Goal: Information Seeking & Learning: Learn about a topic

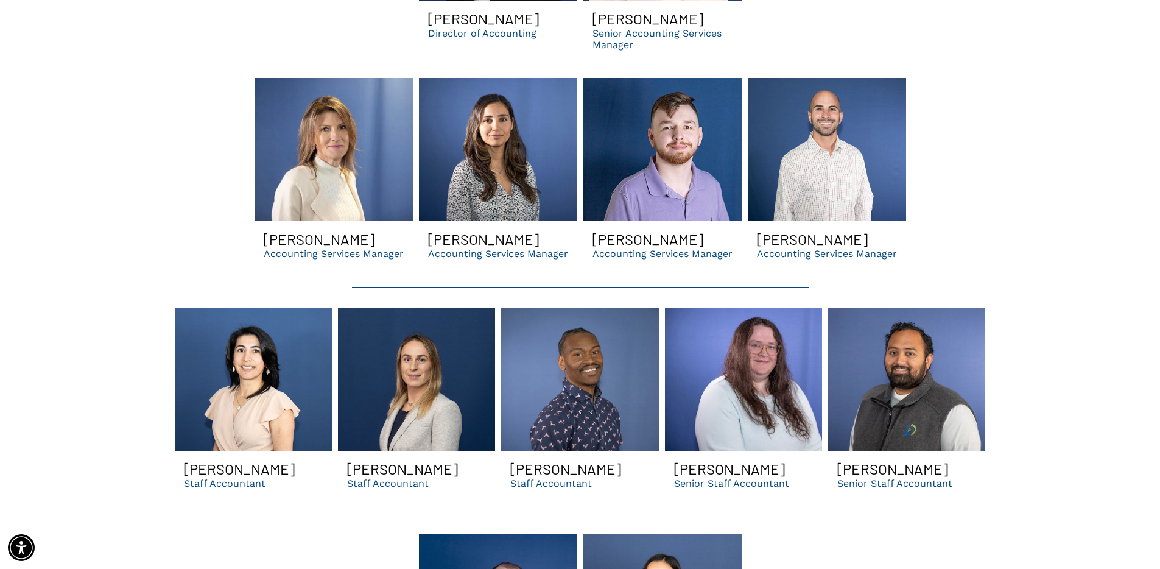
scroll to position [2745, 0]
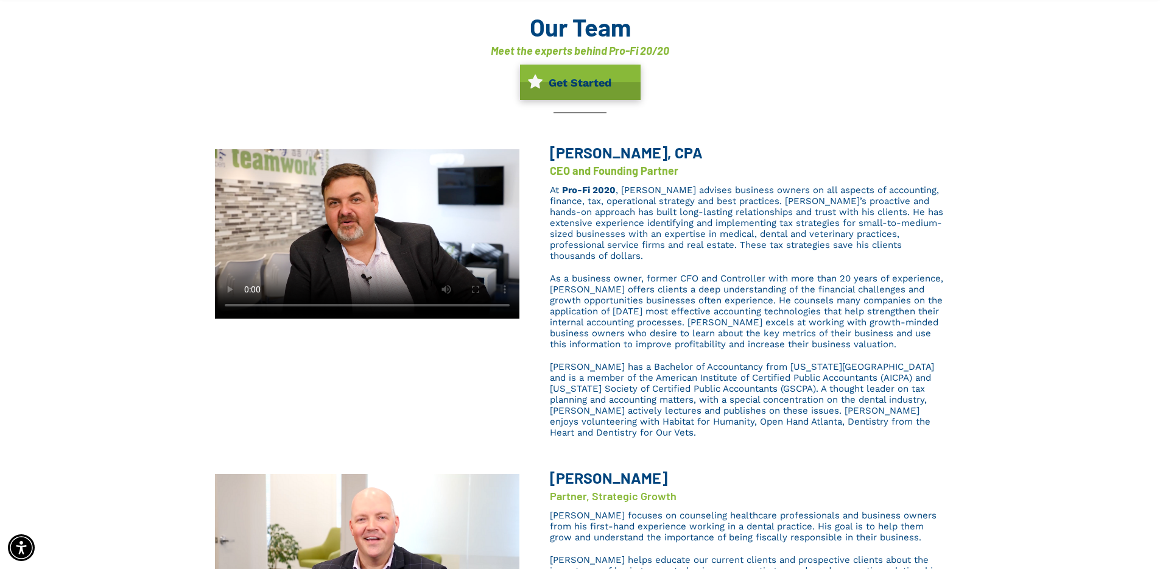
scroll to position [0, 0]
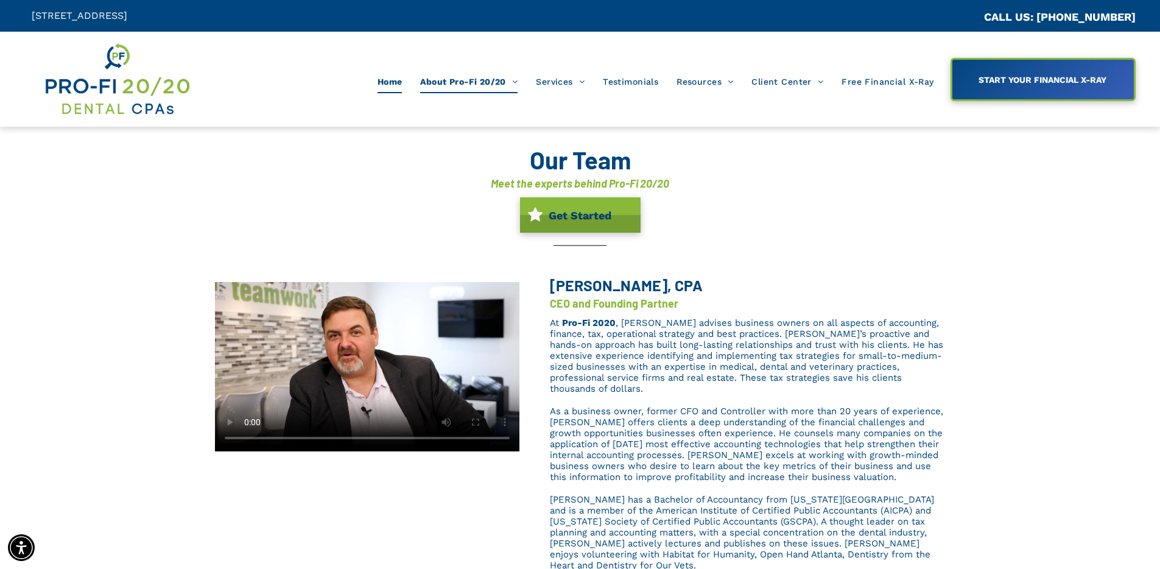
click at [395, 79] on span "Home" at bounding box center [390, 81] width 25 height 23
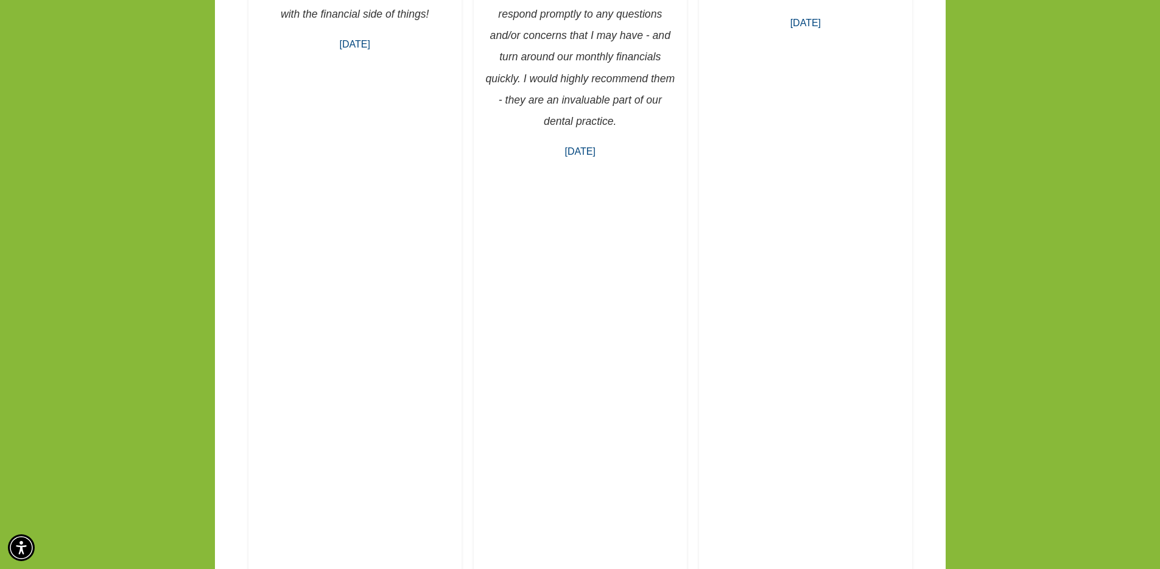
scroll to position [2180, 0]
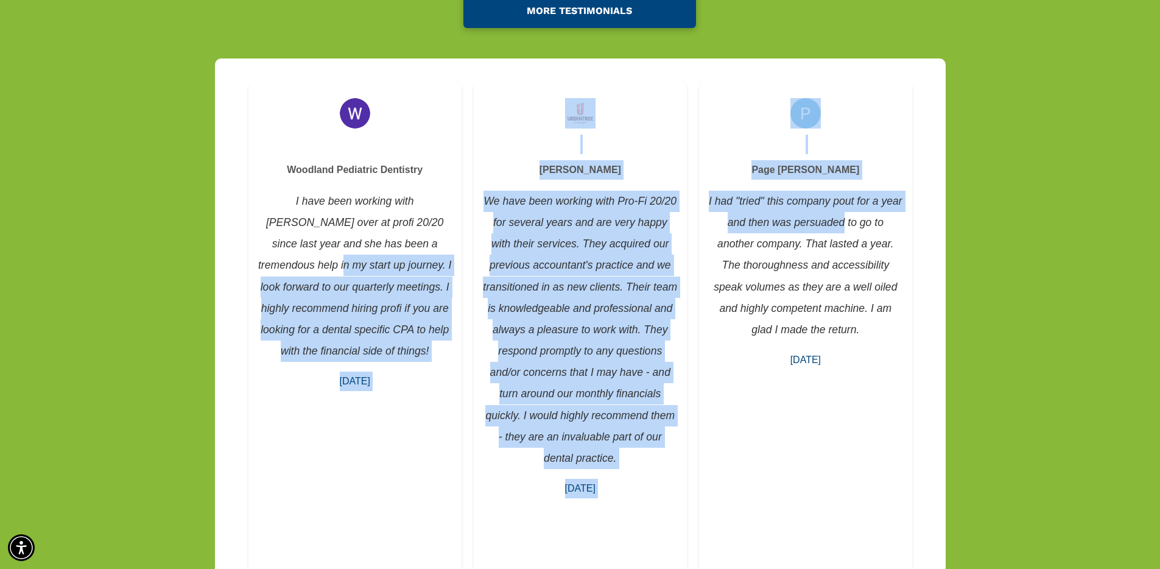
drag, startPoint x: 527, startPoint y: 227, endPoint x: 853, endPoint y: 224, distance: 325.2
click at [987, 243] on div "[PERSON_NAME] I’ve been a practicing dentist for over 20 years and currently ow…" at bounding box center [580, 556] width 1160 height 1026
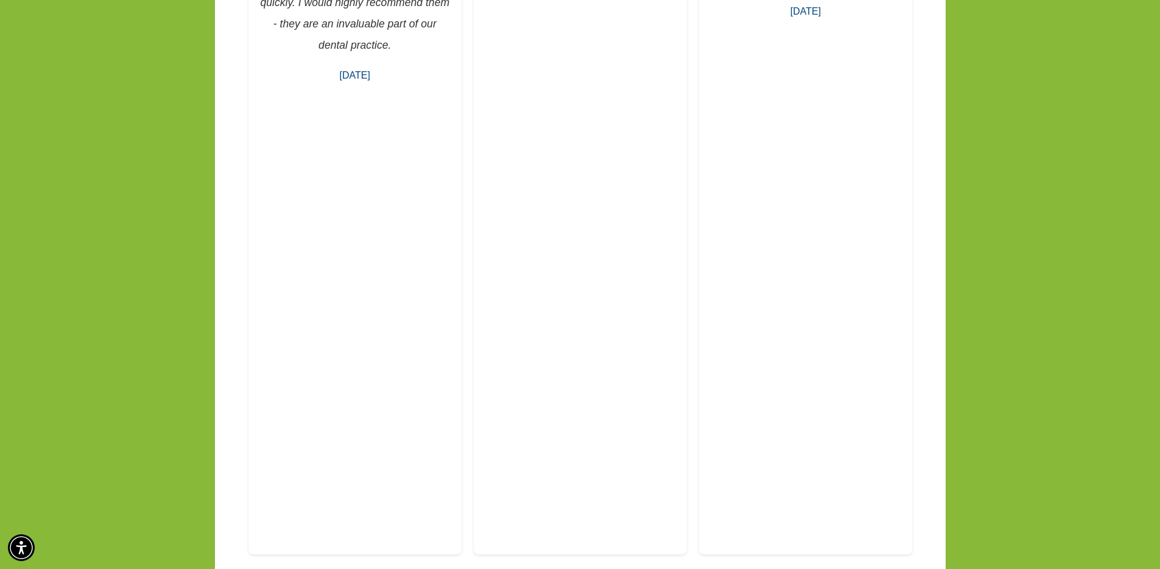
scroll to position [2866, 0]
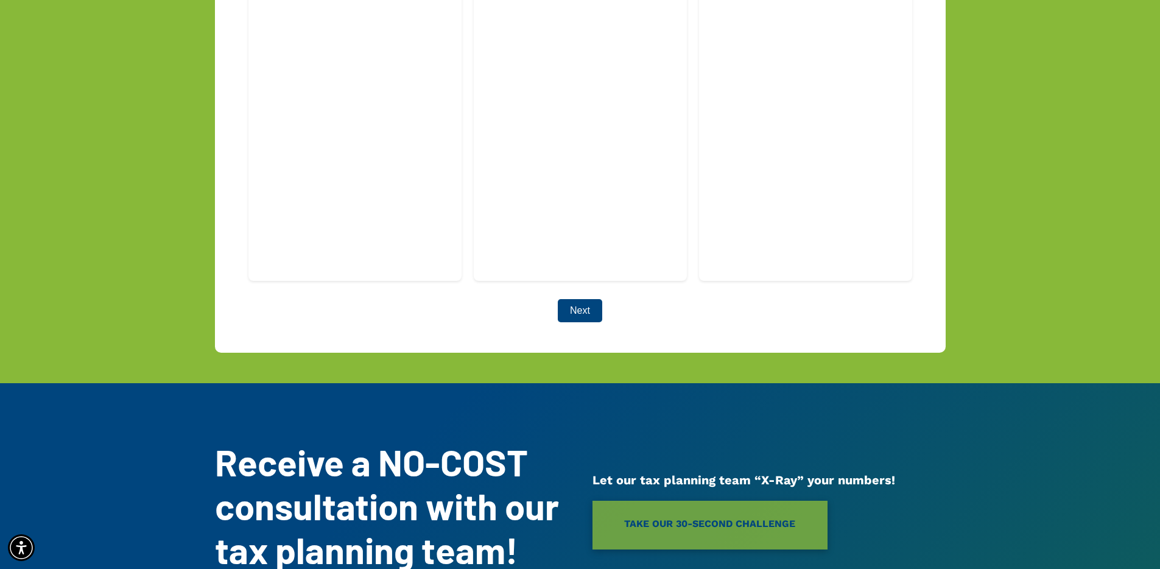
click at [593, 299] on button "Next" at bounding box center [580, 310] width 44 height 23
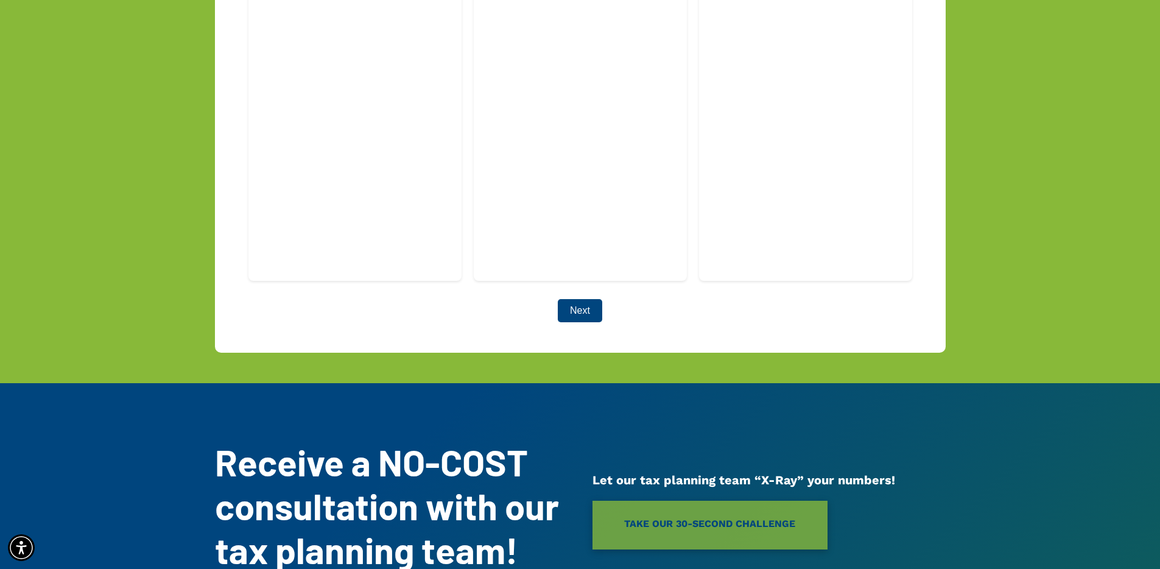
scroll to position [2520, 0]
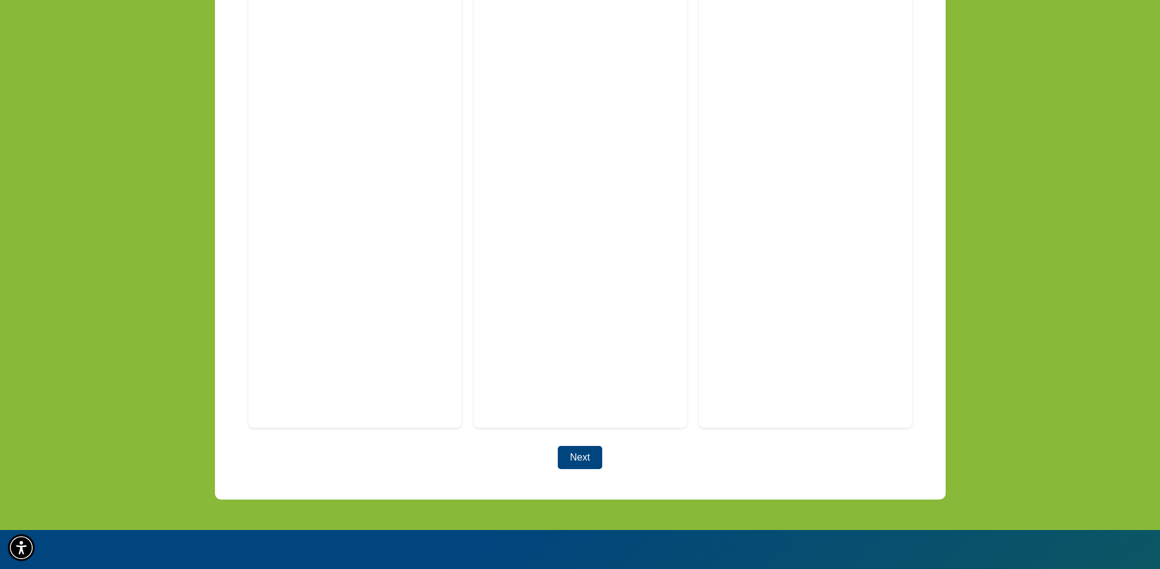
click at [586, 446] on button "Next" at bounding box center [580, 457] width 44 height 23
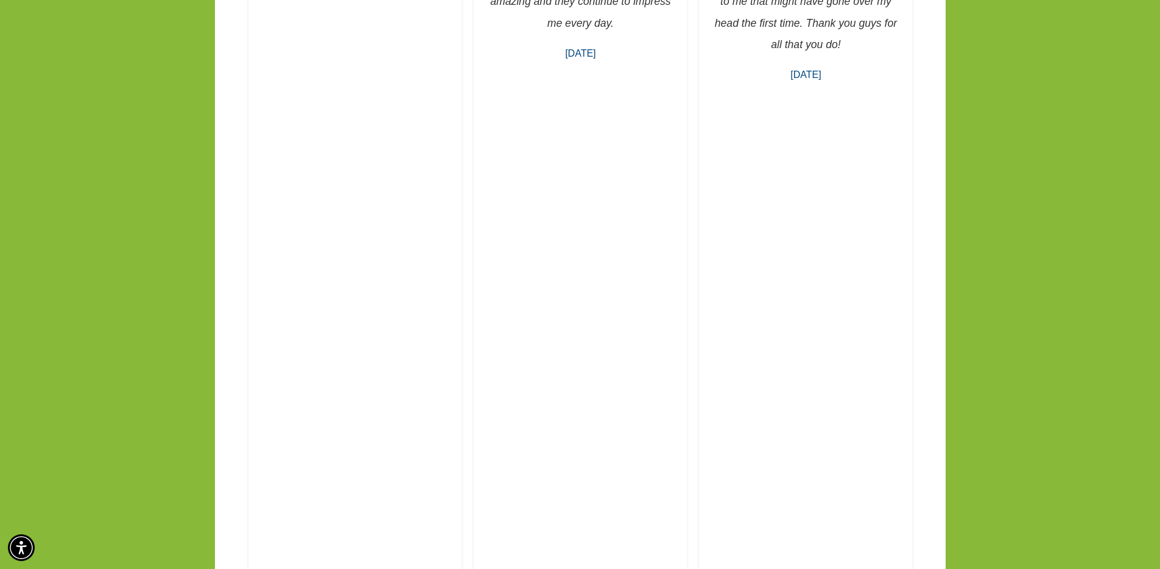
scroll to position [2669, 0]
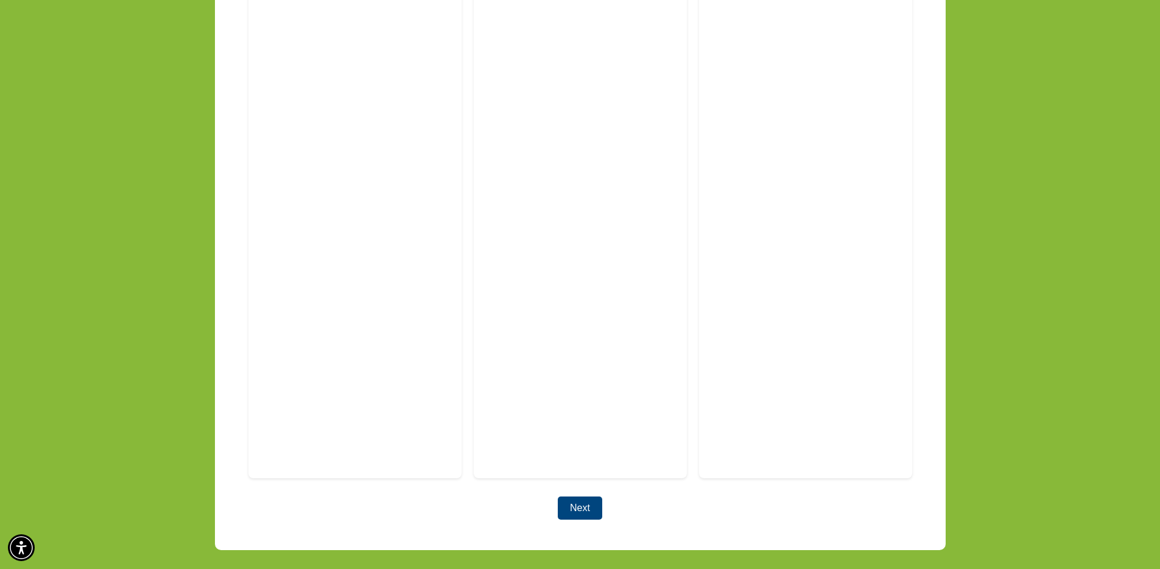
click at [578, 496] on button "Next" at bounding box center [580, 507] width 44 height 23
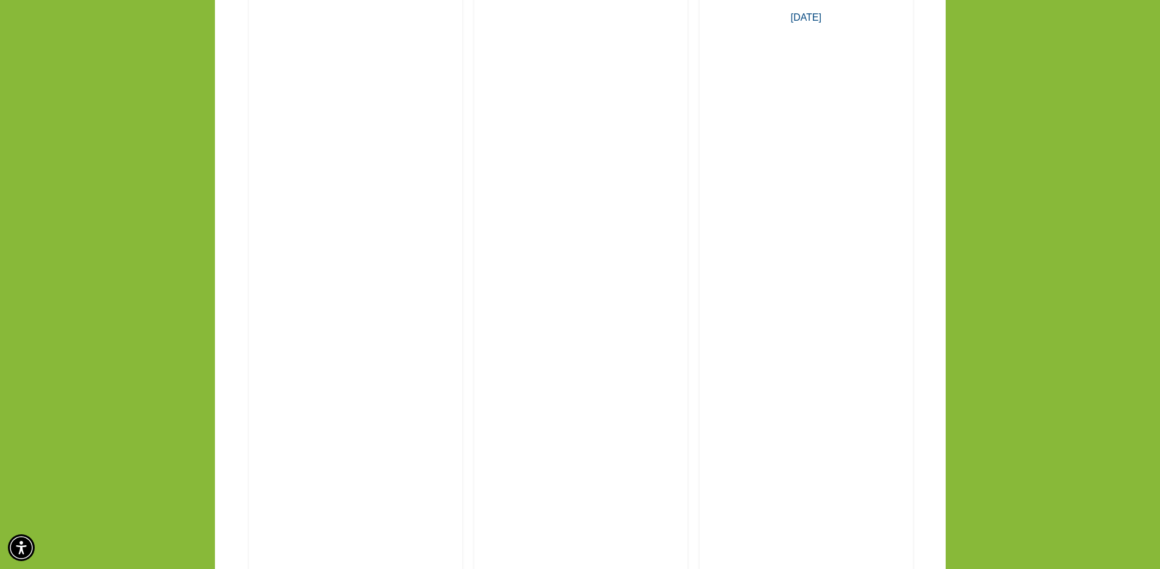
scroll to position [2815, 0]
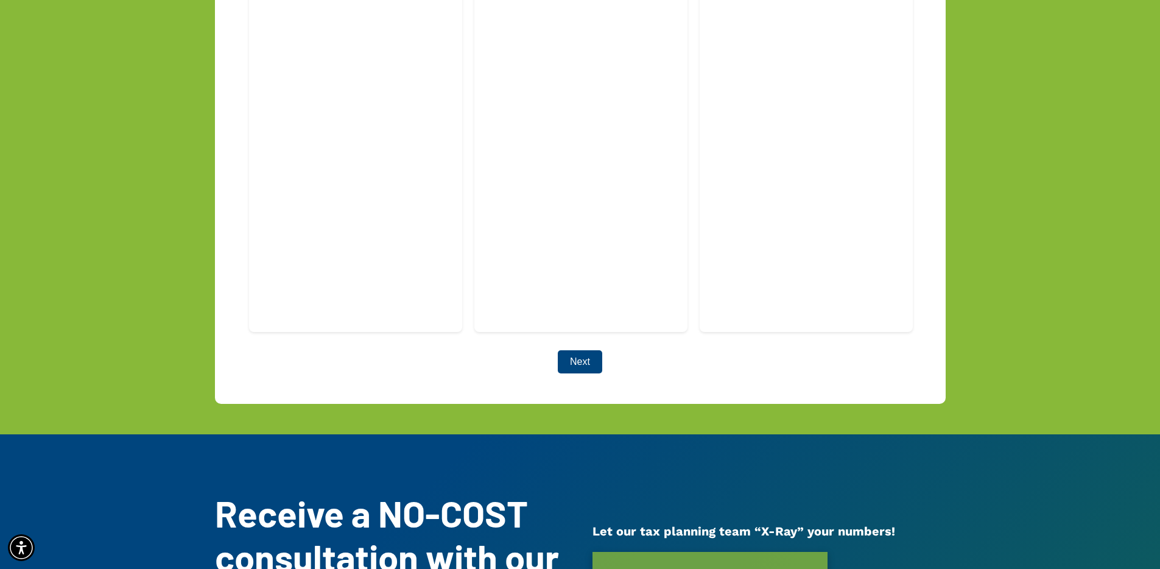
click at [593, 350] on button "Next" at bounding box center [580, 361] width 44 height 23
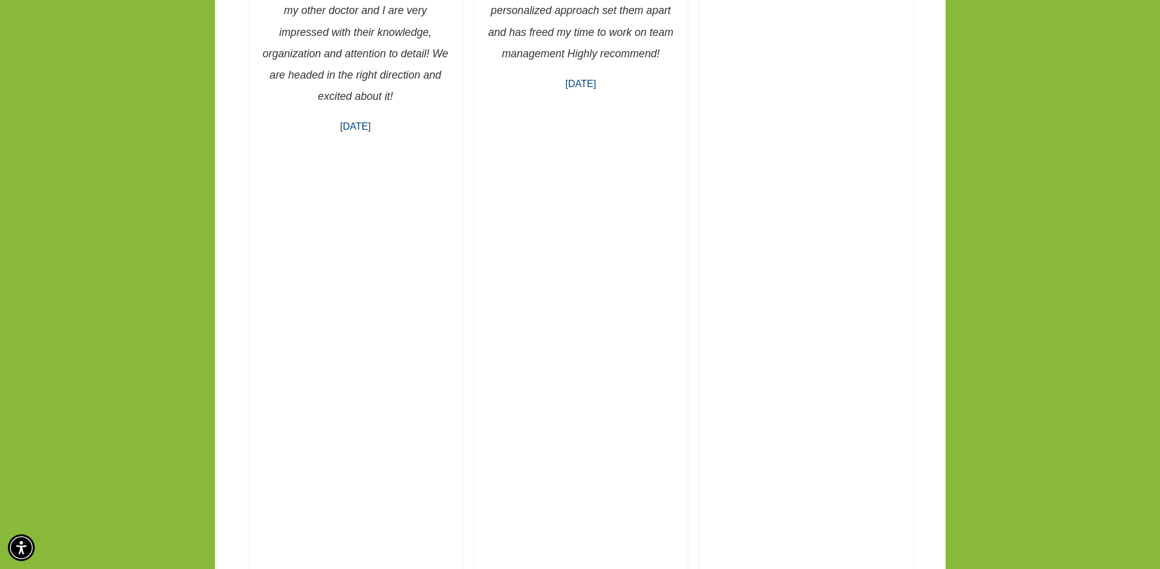
scroll to position [2771, 0]
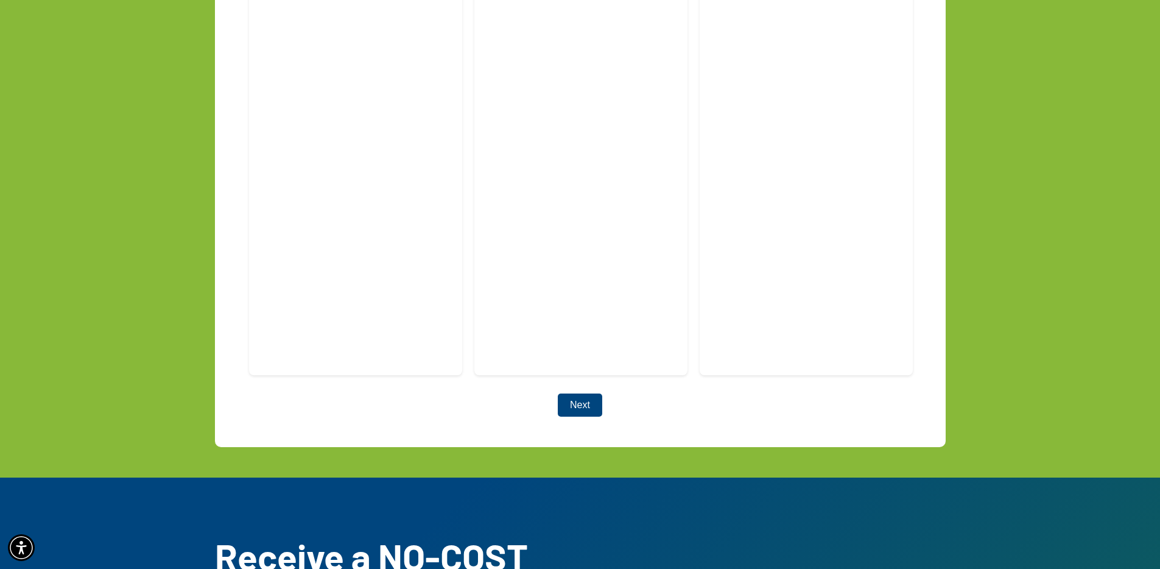
click at [591, 393] on button "Next" at bounding box center [580, 404] width 44 height 23
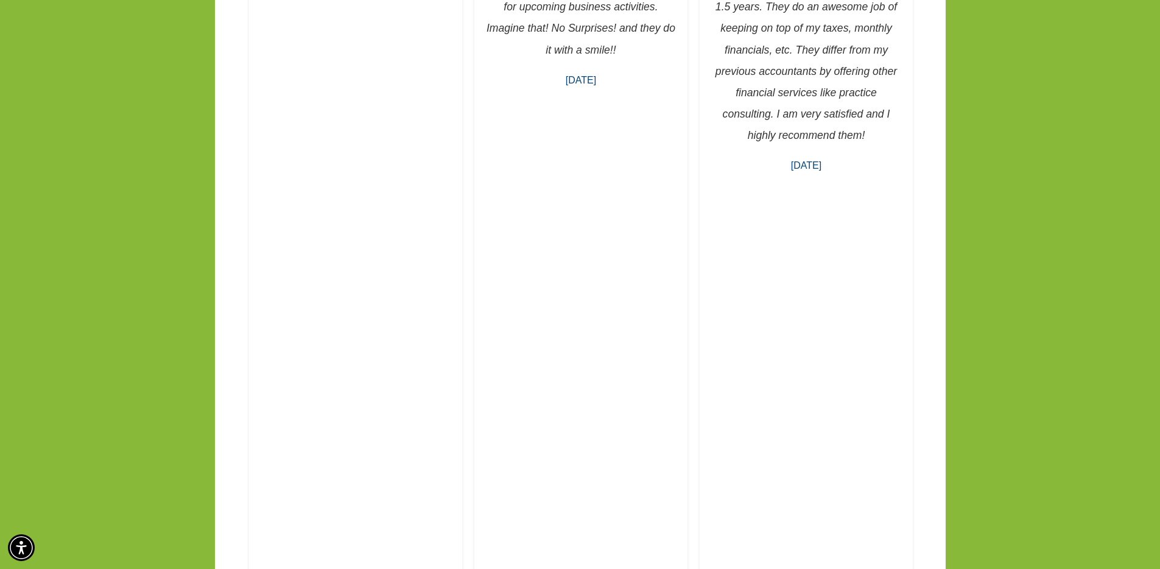
scroll to position [2041, 0]
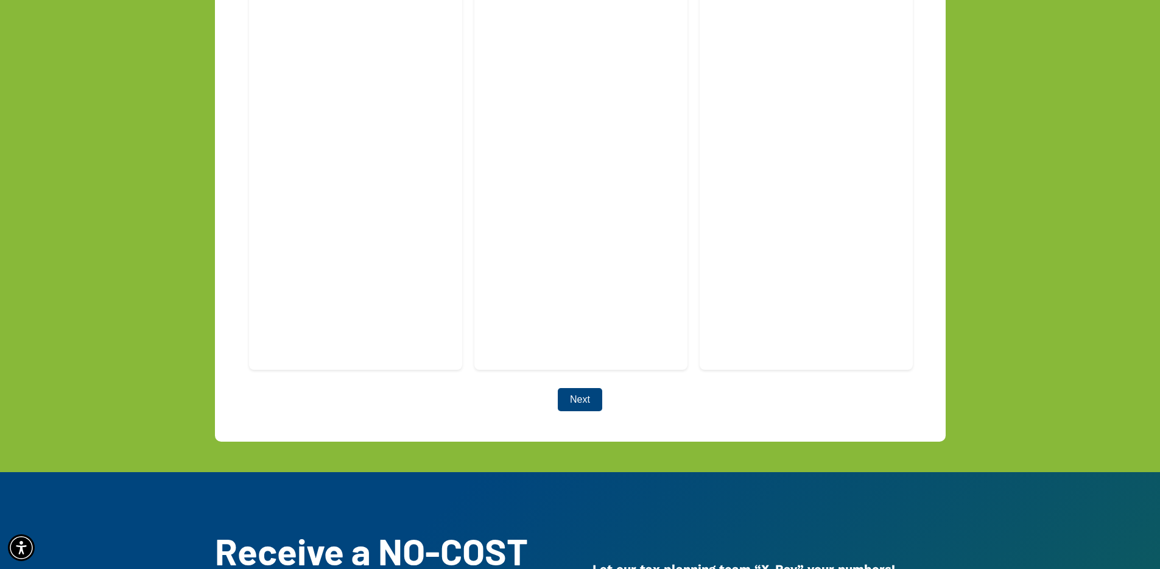
click at [584, 388] on button "Next" at bounding box center [580, 399] width 44 height 23
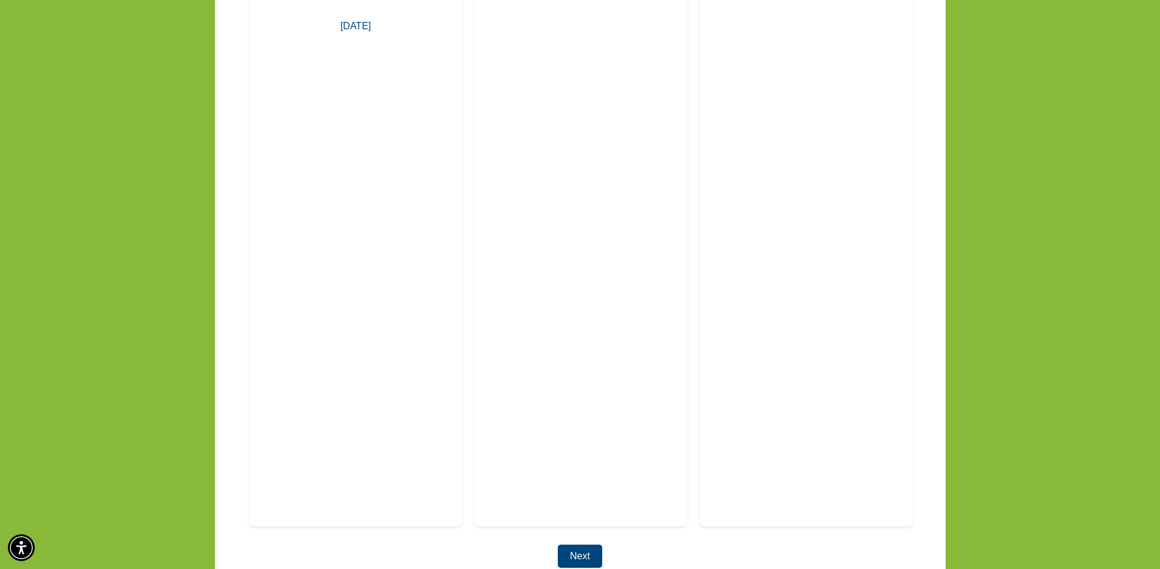
scroll to position [2968, 0]
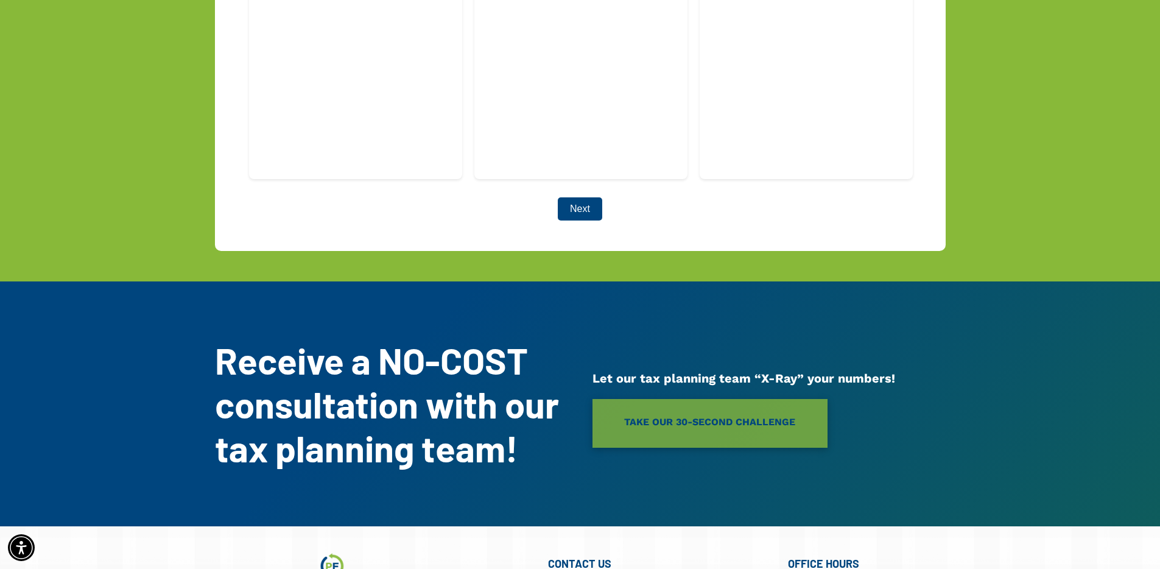
click at [599, 197] on button "Next" at bounding box center [580, 208] width 44 height 23
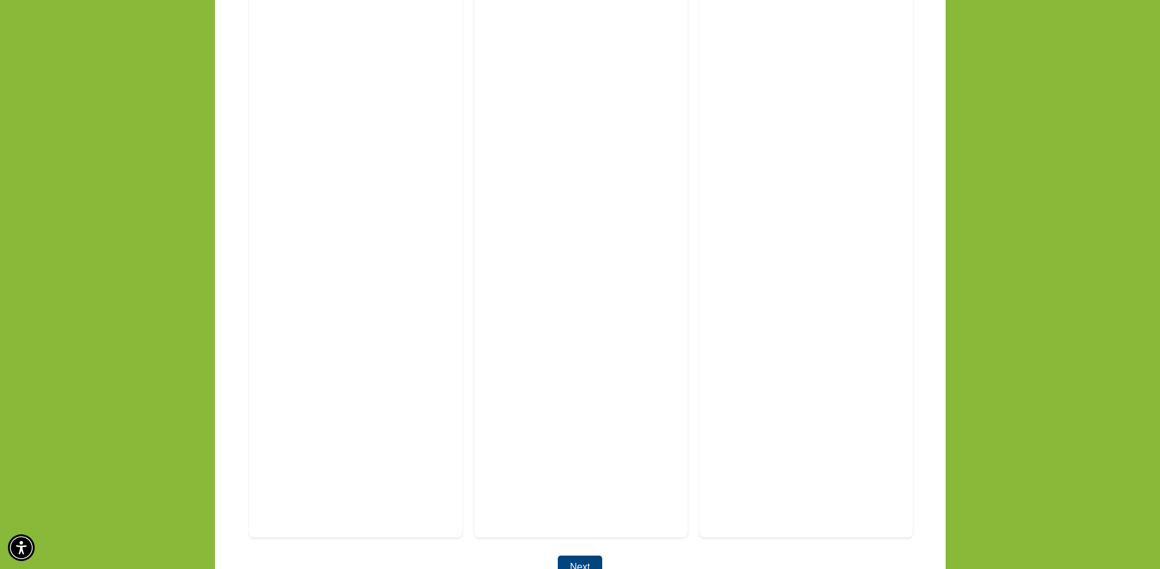
scroll to position [2969, 0]
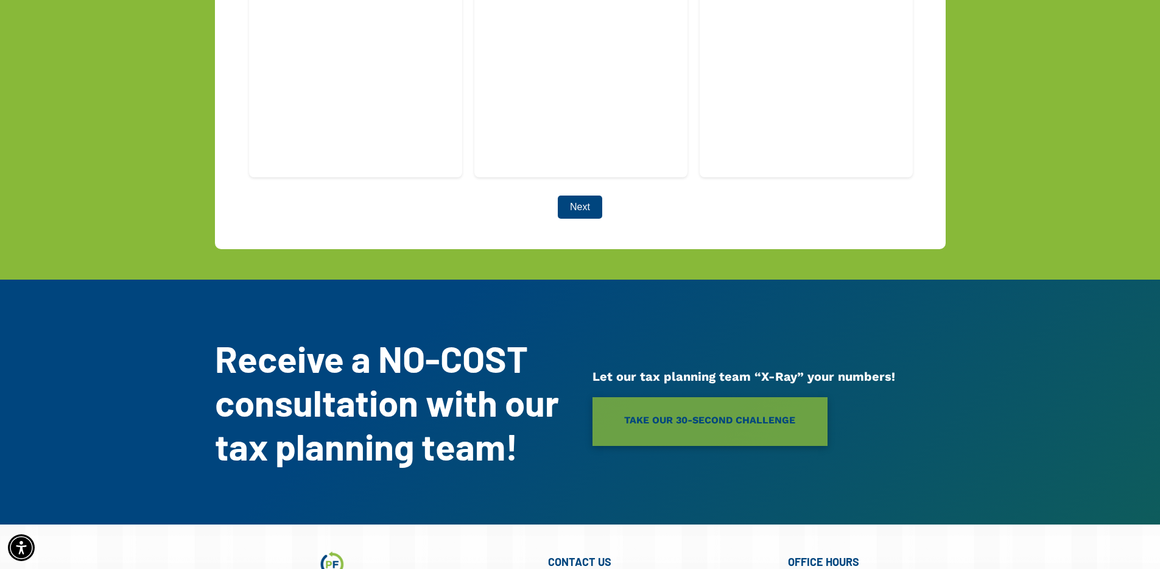
click at [581, 195] on button "Next" at bounding box center [580, 206] width 44 height 23
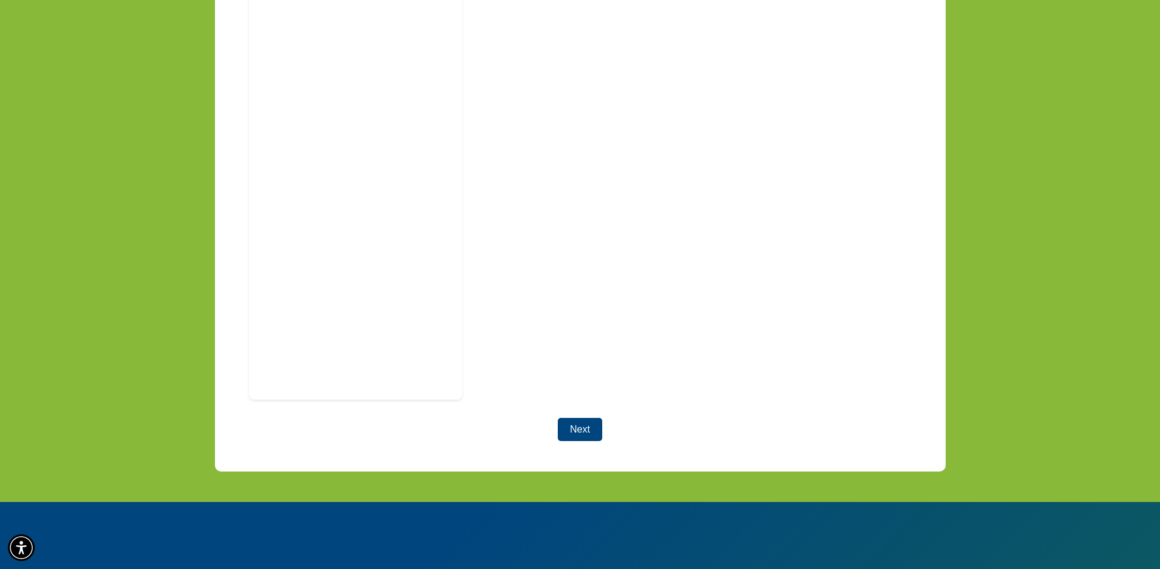
scroll to position [2755, 0]
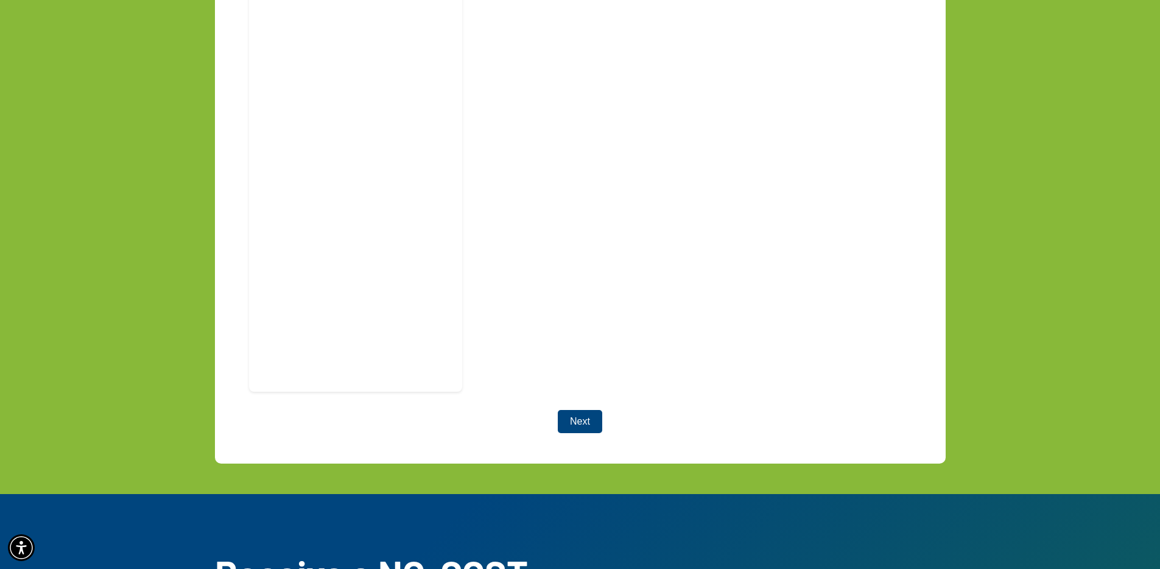
click at [586, 410] on button "Next" at bounding box center [580, 421] width 44 height 23
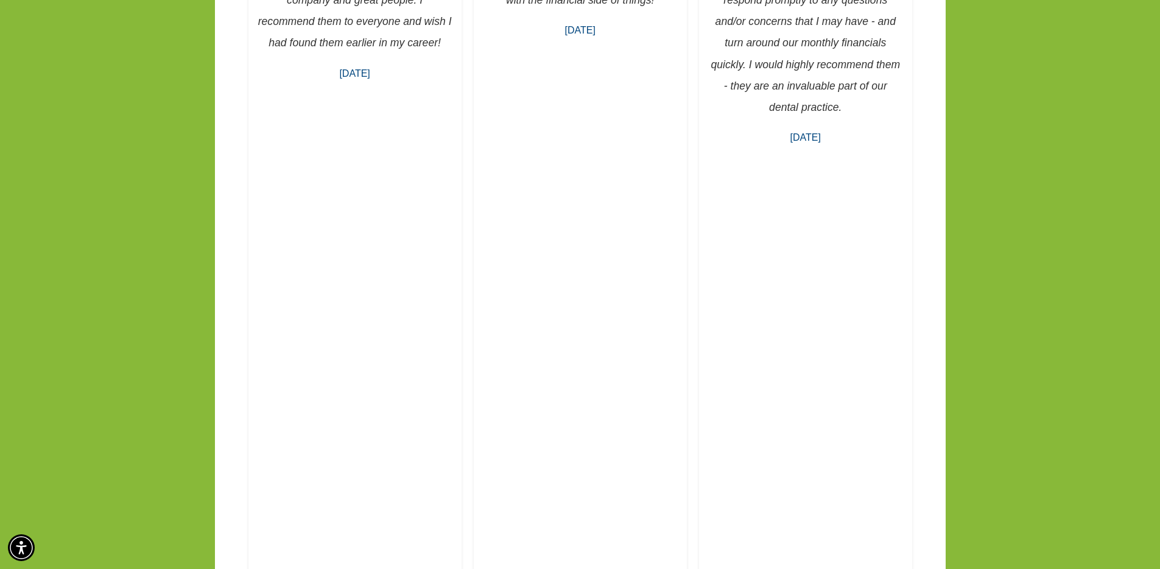
scroll to position [2184, 0]
